Goal: Find specific fact: Find specific fact

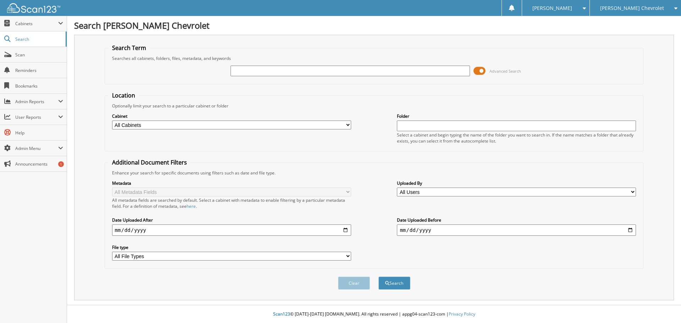
click at [256, 72] on input "text" at bounding box center [350, 71] width 239 height 11
type input "0004679"
click at [379, 277] on button "Search" at bounding box center [395, 283] width 32 height 13
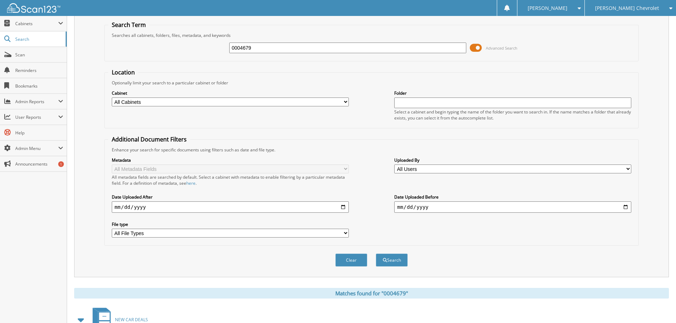
scroll to position [113, 0]
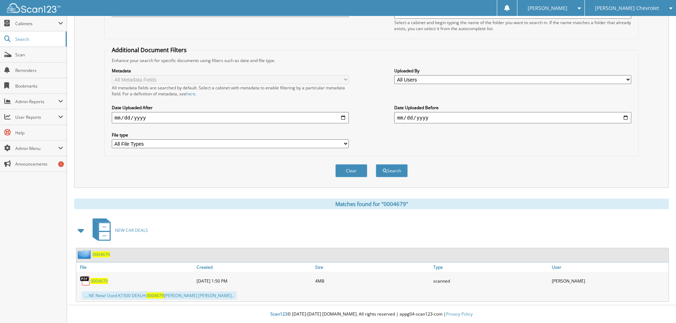
click at [102, 254] on span "0004679" at bounding box center [101, 255] width 17 height 6
